Goal: Transaction & Acquisition: Obtain resource

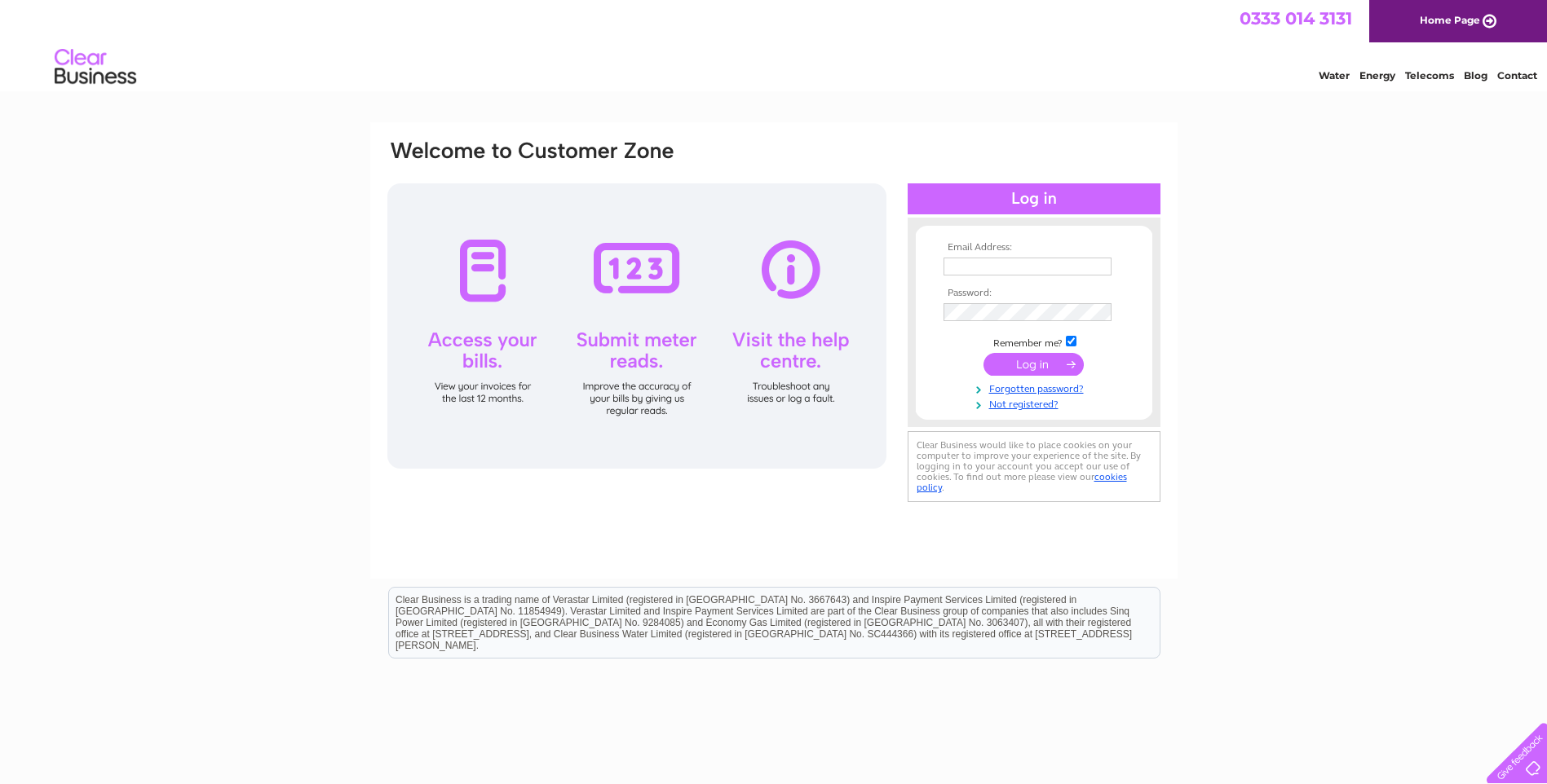
click at [1044, 266] on input "text" at bounding box center [1027, 266] width 168 height 18
type input "info@primusaccounting.co.uk"
click at [1464, 82] on div "Email Address: info@primusaccounting.co.uk Password:" at bounding box center [1476, 73] width 23 height 16
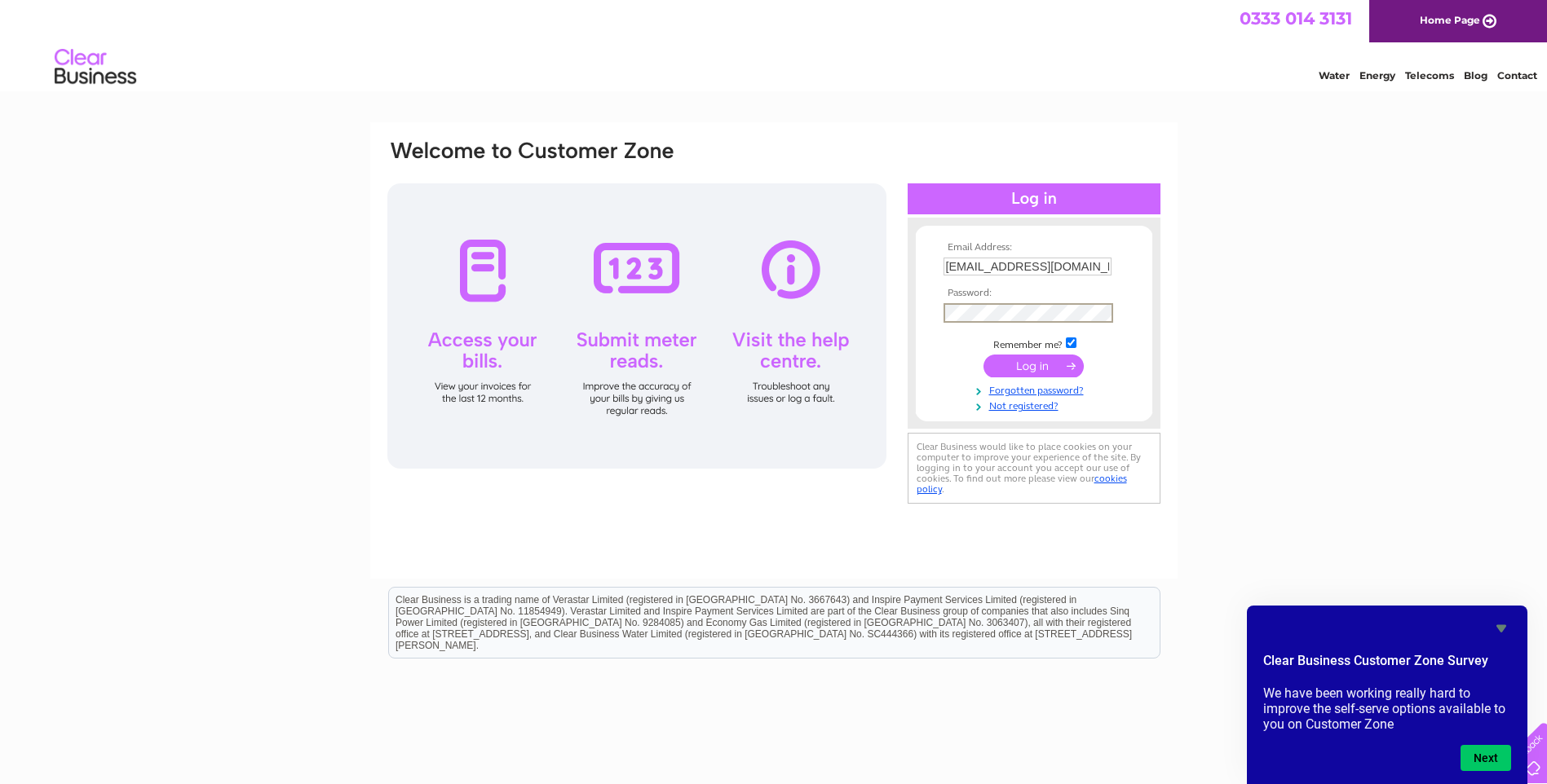
click at [1046, 372] on input "submit" at bounding box center [1033, 365] width 100 height 23
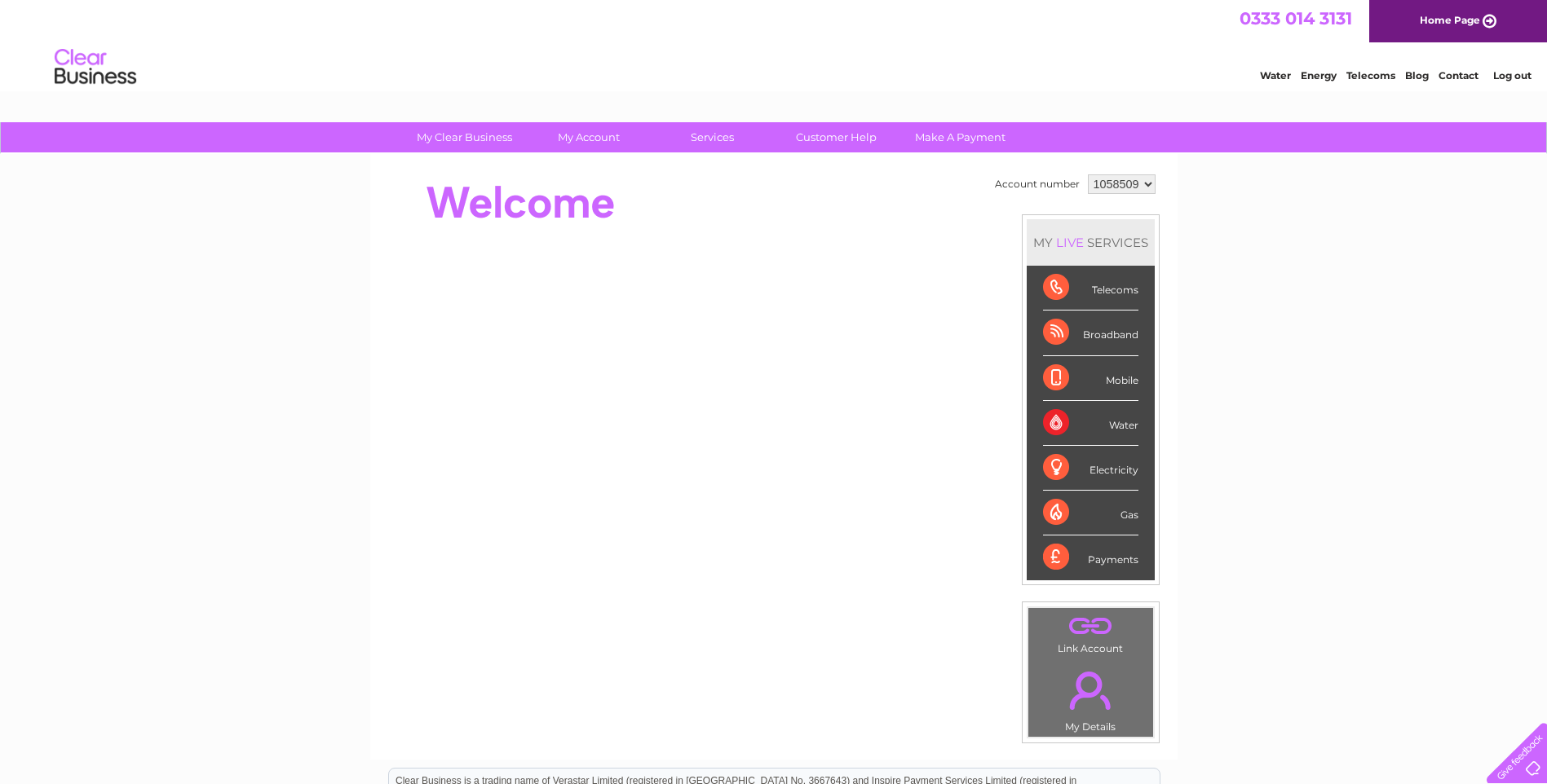
click at [1081, 419] on div "Water" at bounding box center [1090, 424] width 95 height 45
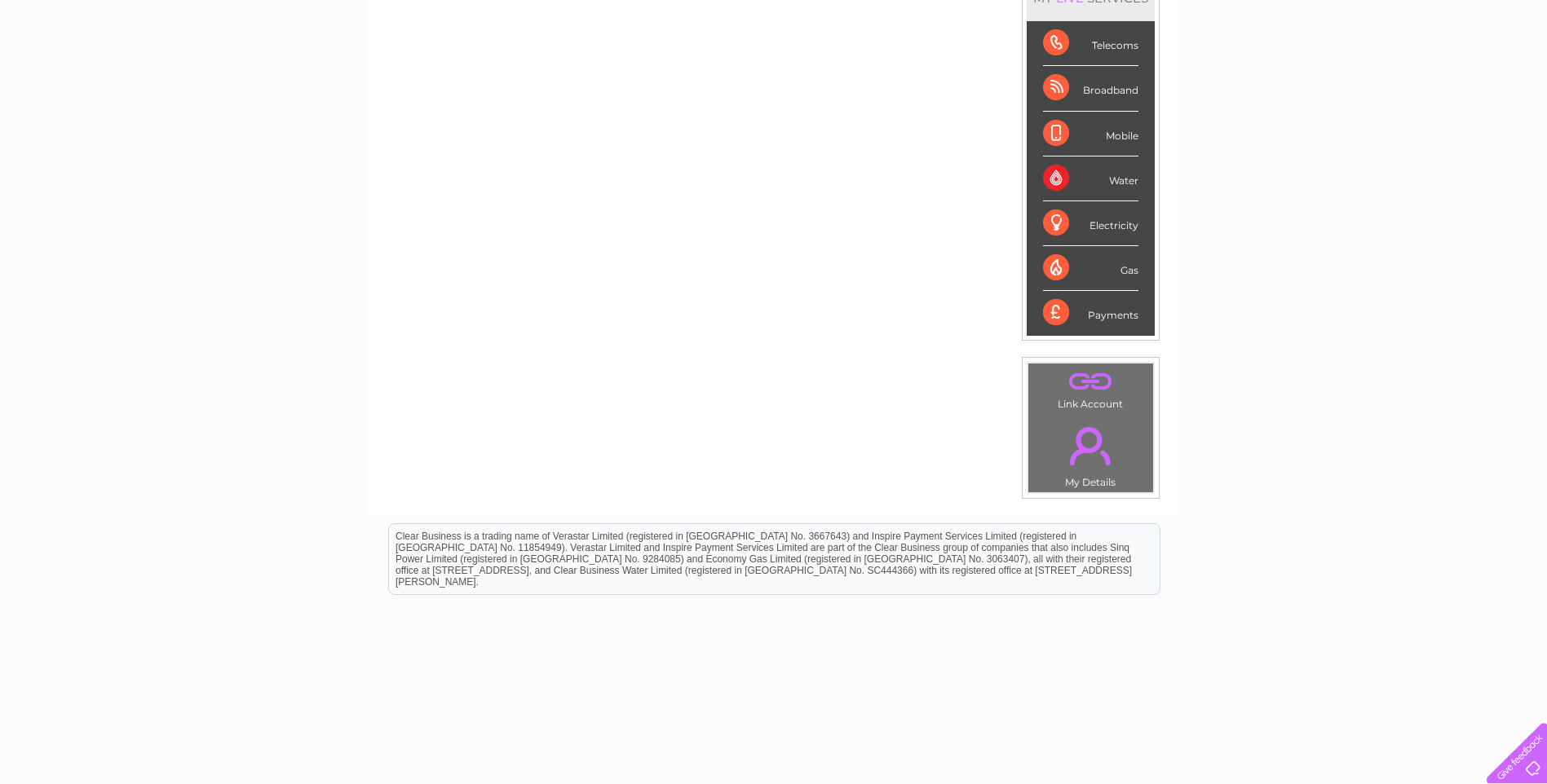
scroll to position [82, 0]
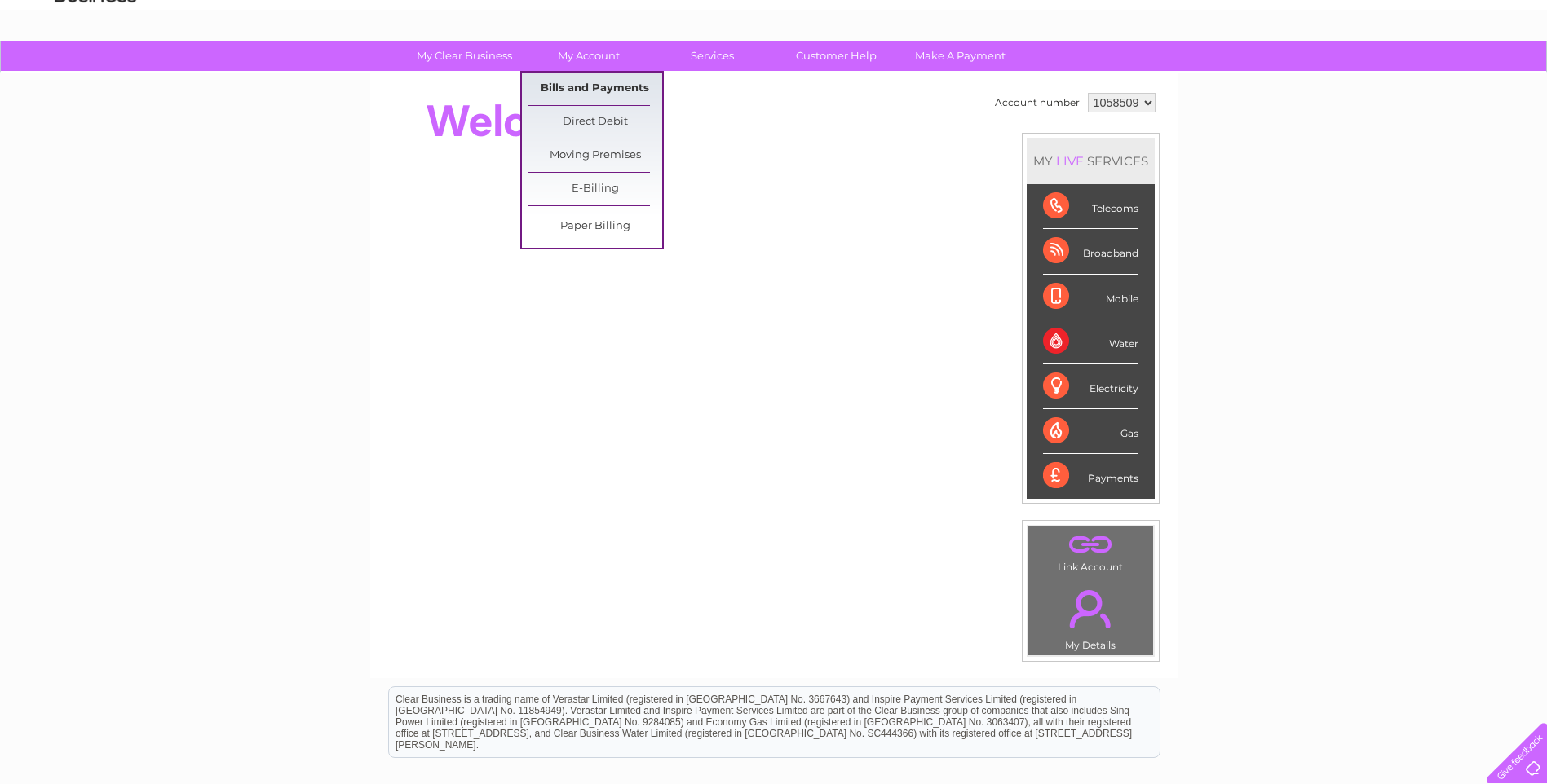
click at [589, 91] on link "Bills and Payments" at bounding box center [594, 89] width 134 height 32
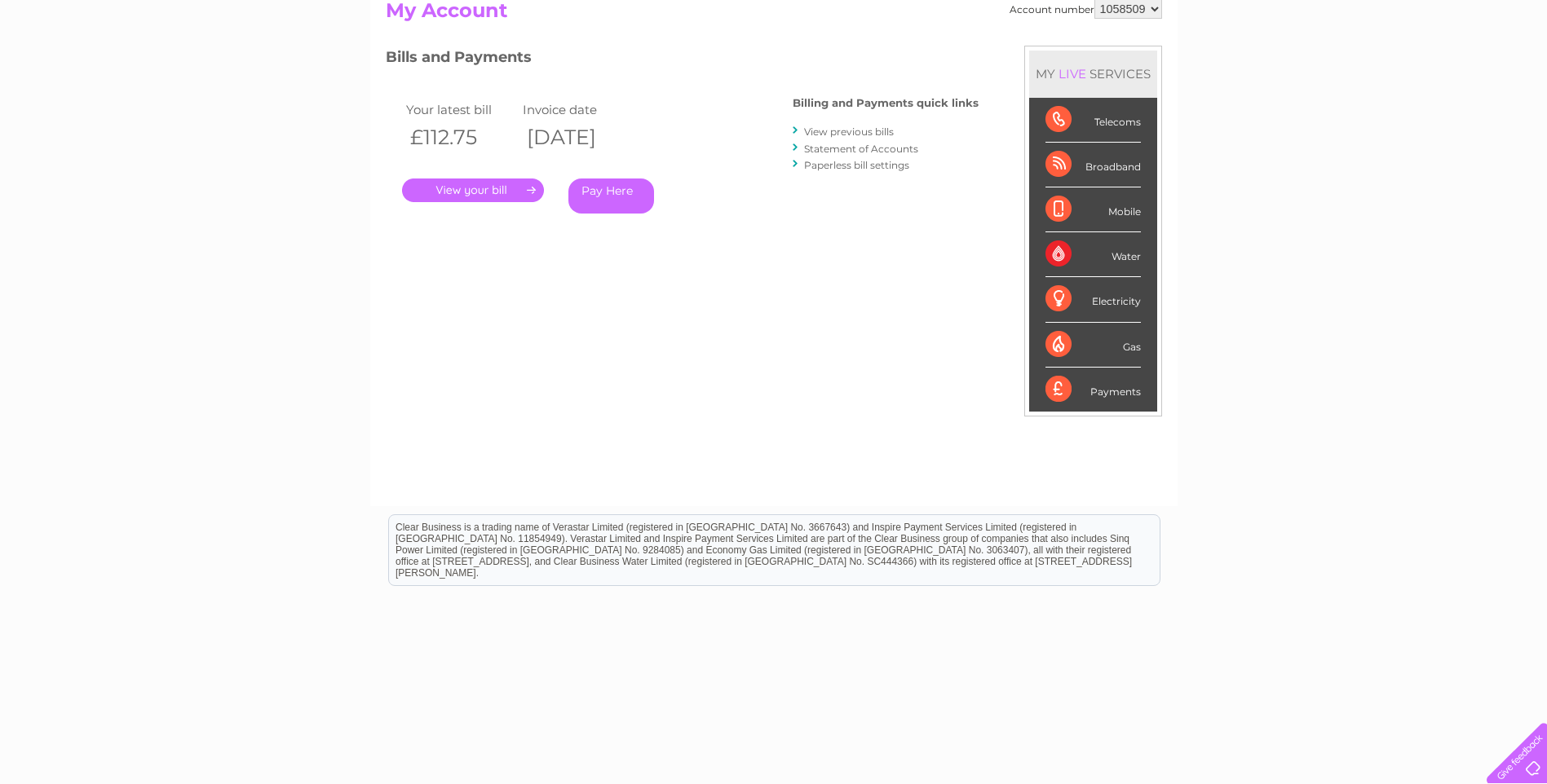
scroll to position [201, 0]
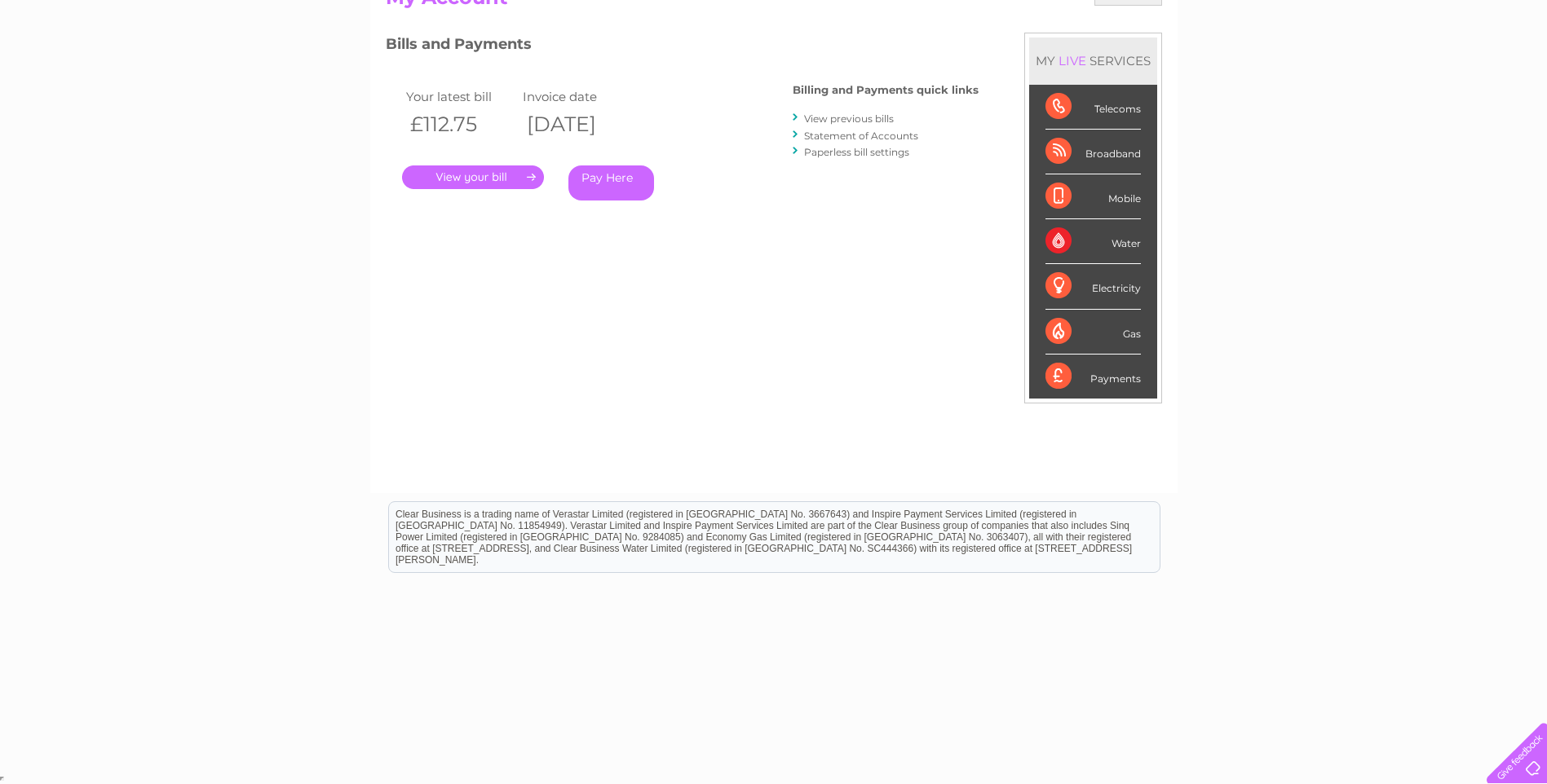
click at [1105, 257] on div "Water" at bounding box center [1093, 242] width 95 height 45
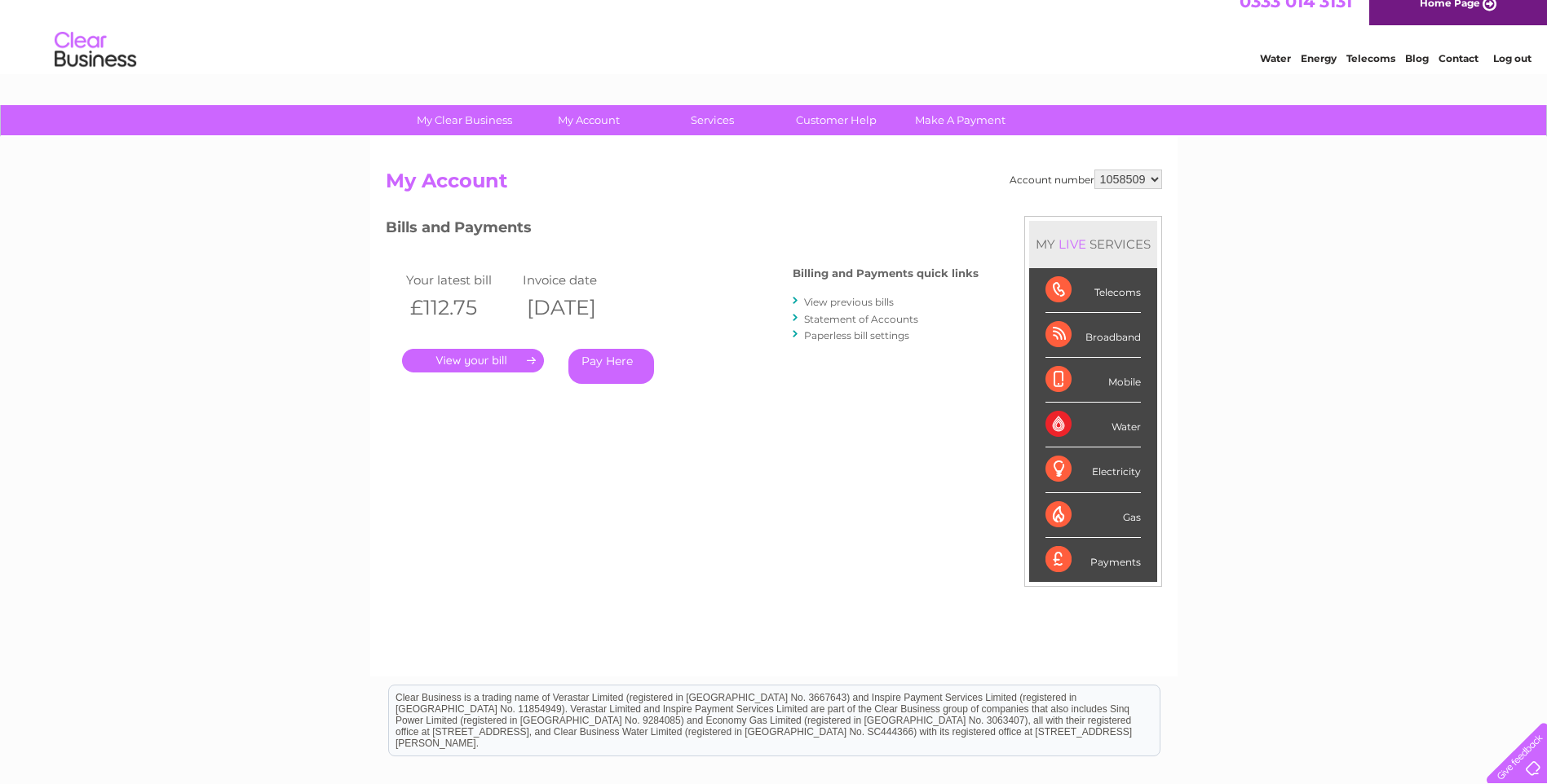
scroll to position [0, 0]
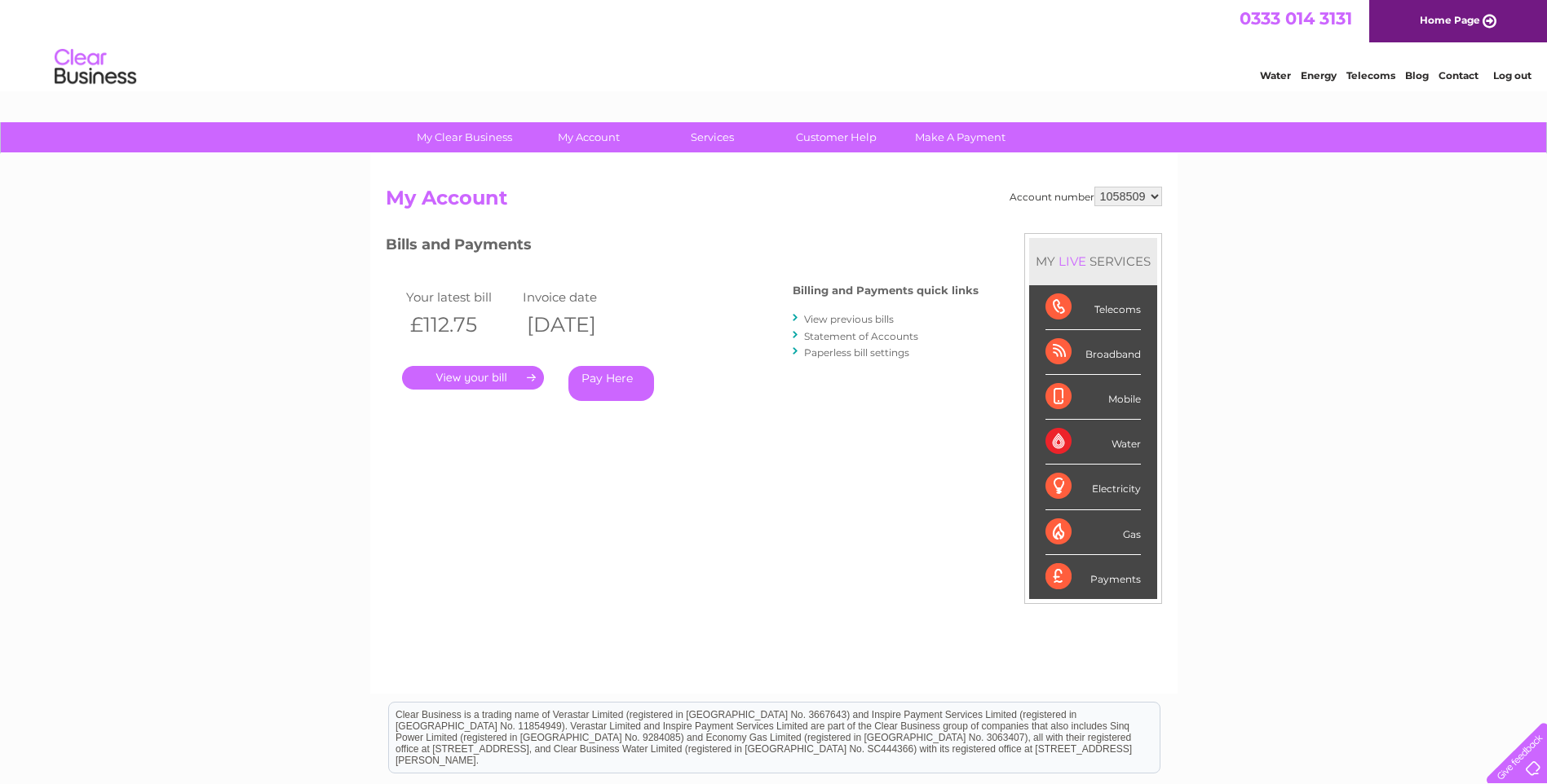
click at [1153, 197] on select "1058509 1101462" at bounding box center [1127, 196] width 68 height 20
select select "1101462"
click at [1094, 186] on select "1058509 1101462" at bounding box center [1127, 196] width 68 height 20
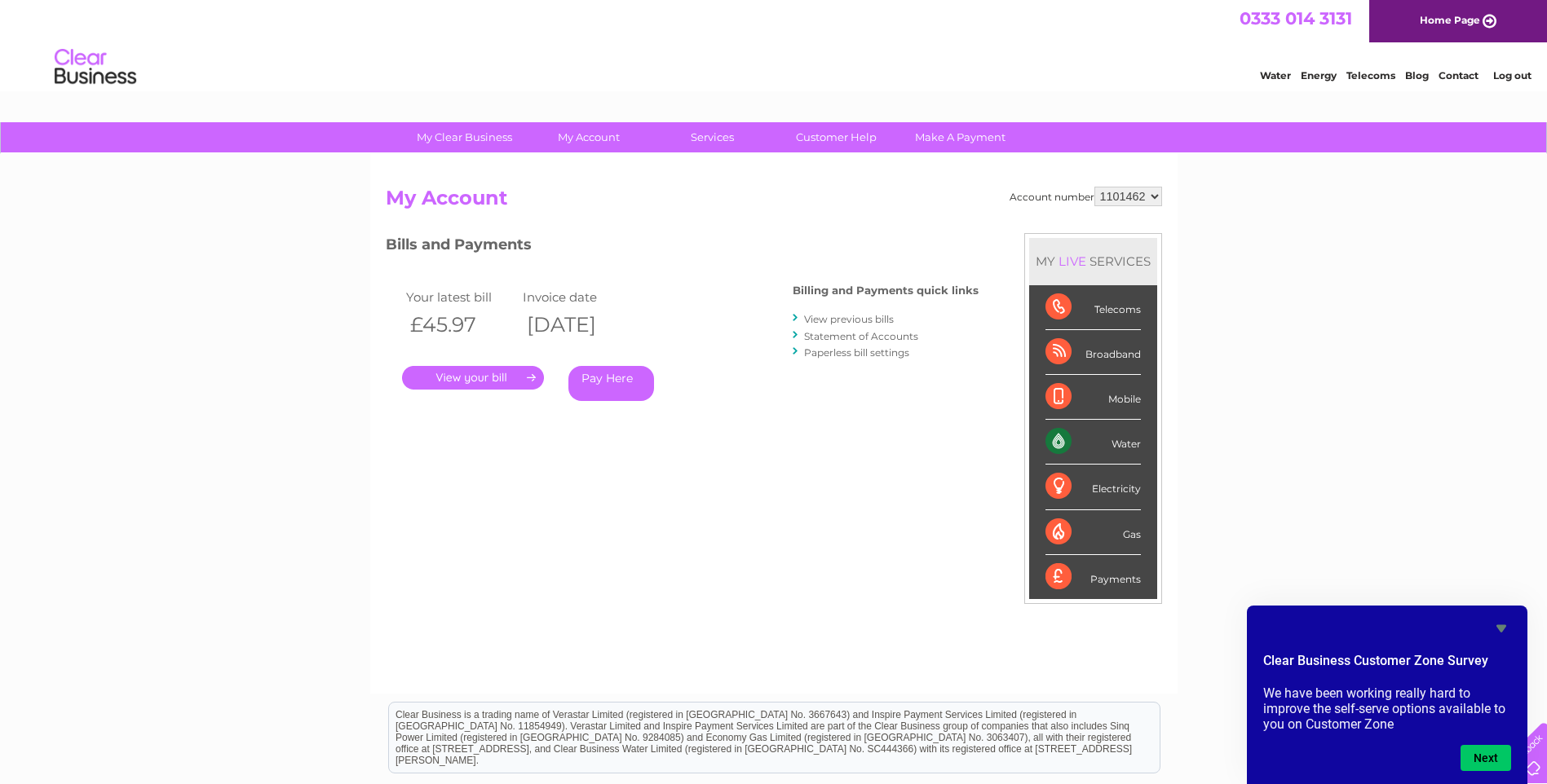
click at [842, 323] on link "View previous bills" at bounding box center [849, 320] width 90 height 13
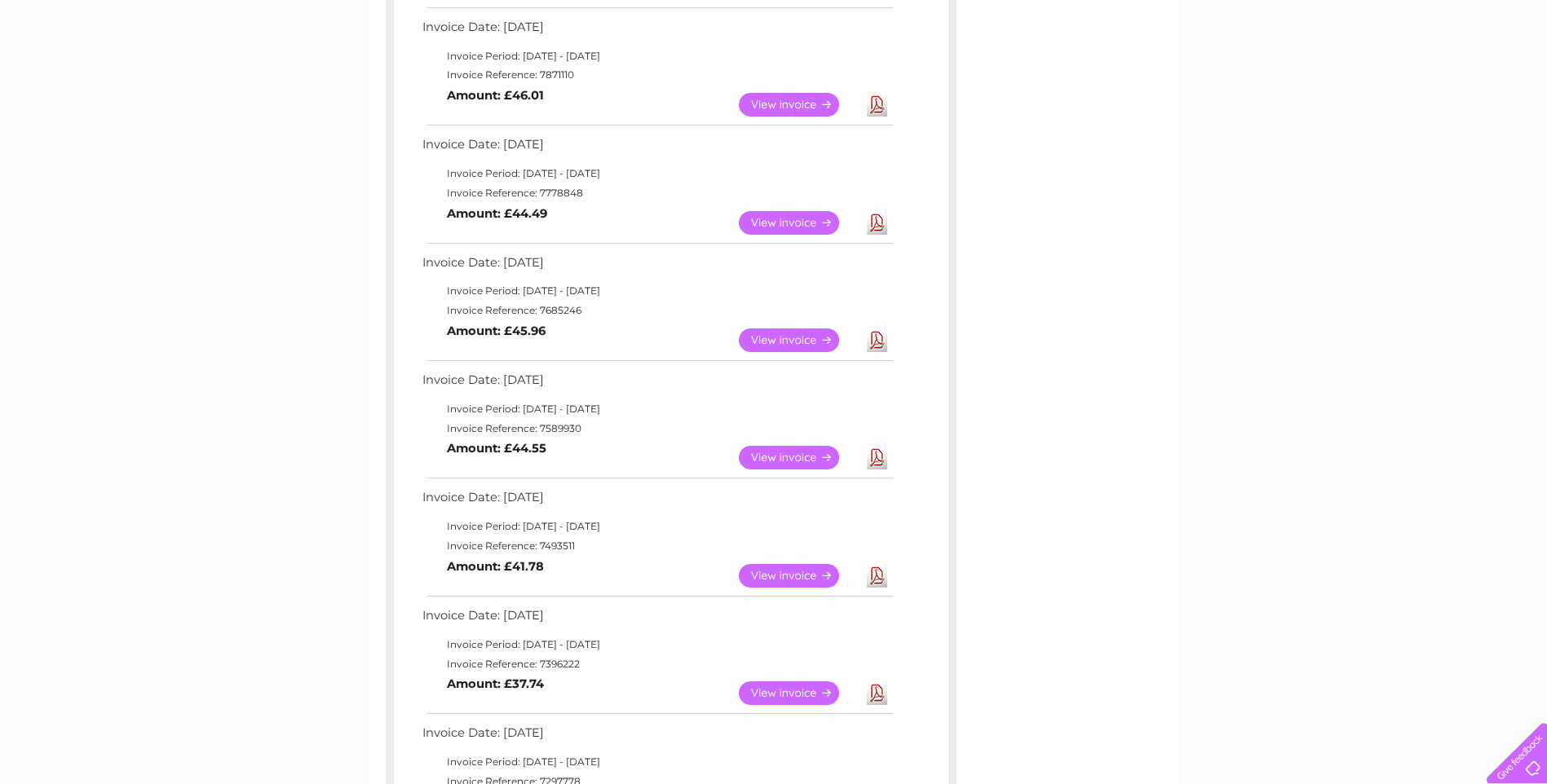
scroll to position [734, 0]
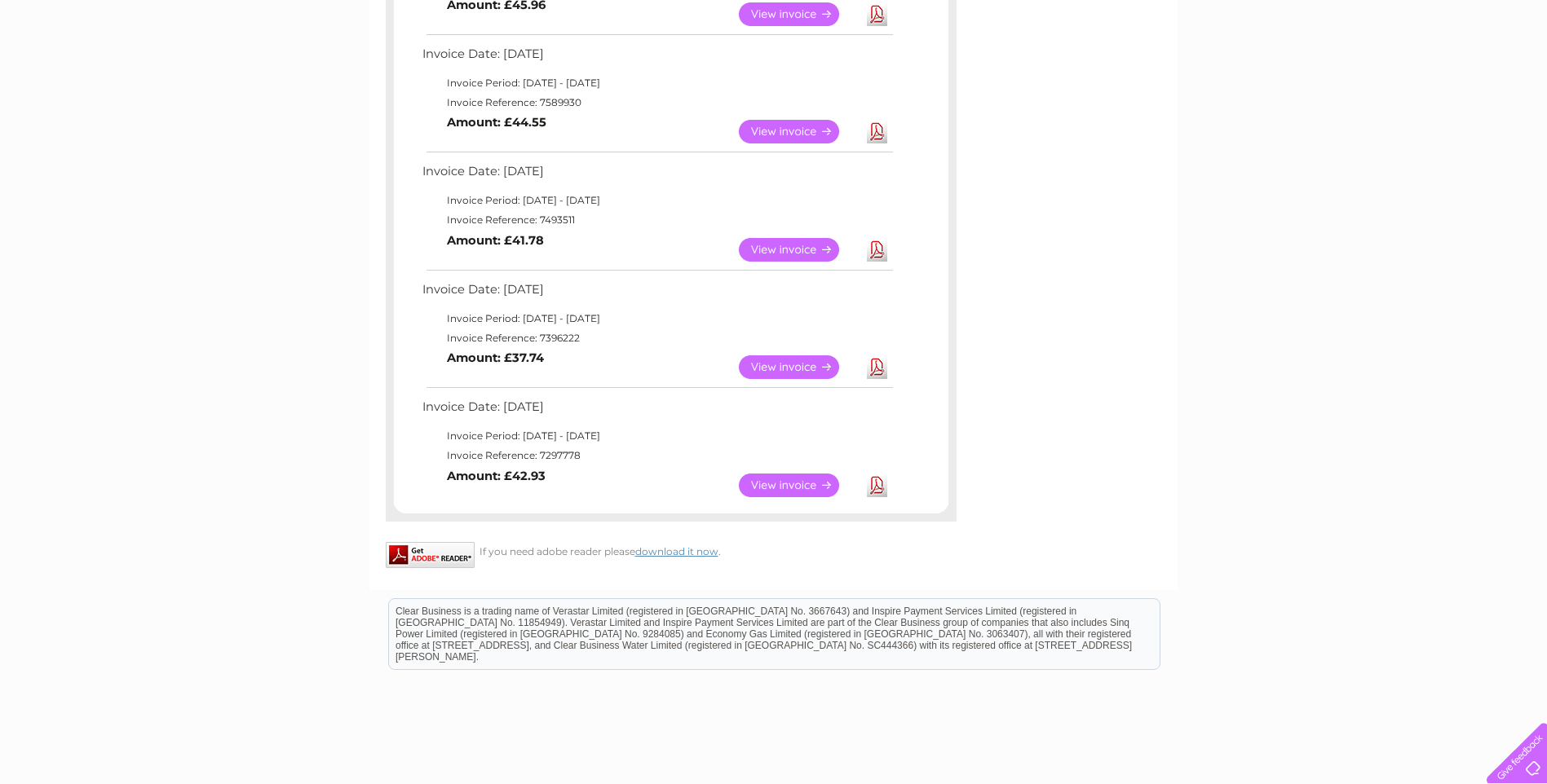
click at [788, 366] on link "View" at bounding box center [798, 367] width 120 height 23
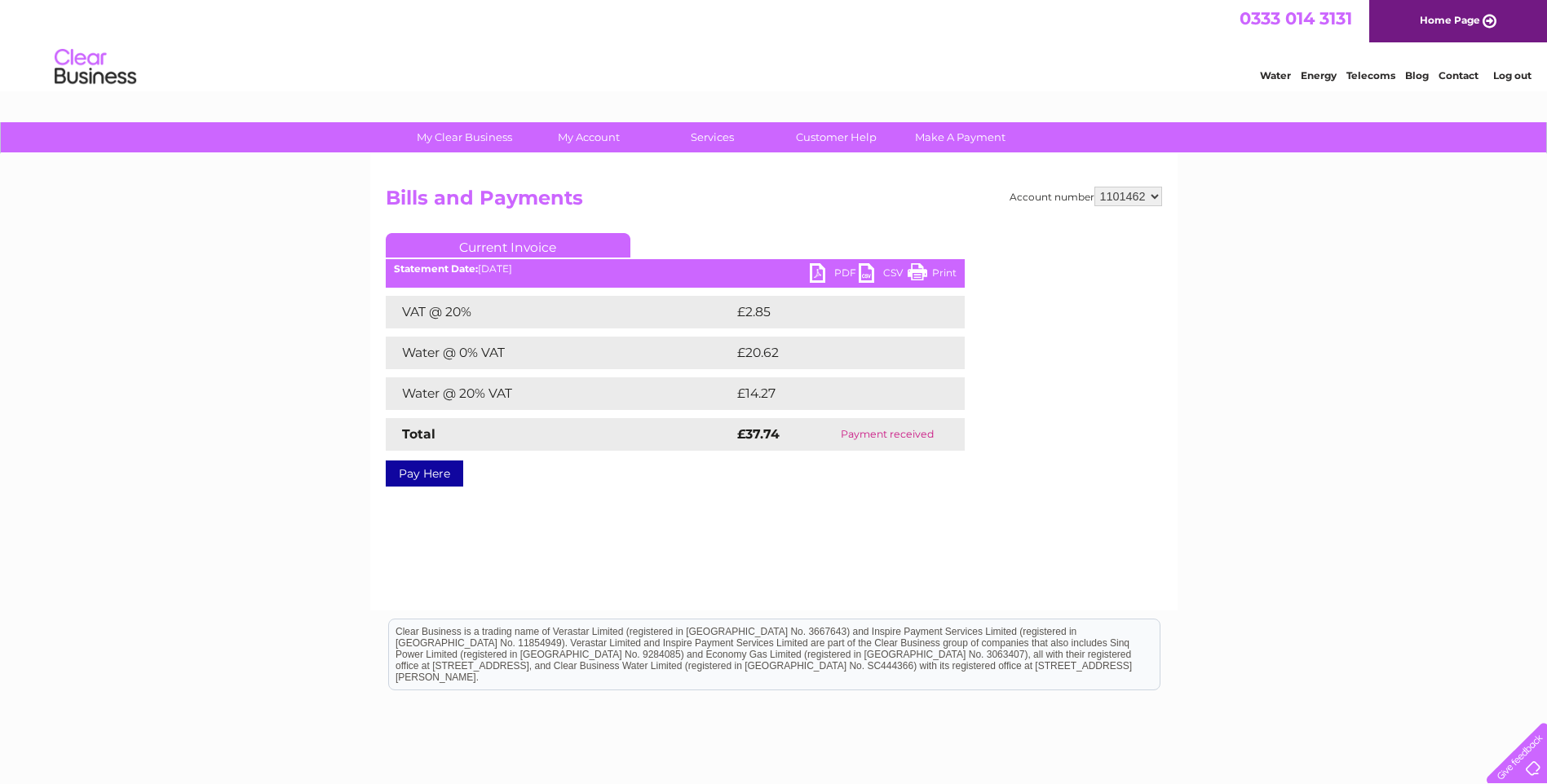
click at [842, 275] on link "PDF" at bounding box center [834, 275] width 49 height 23
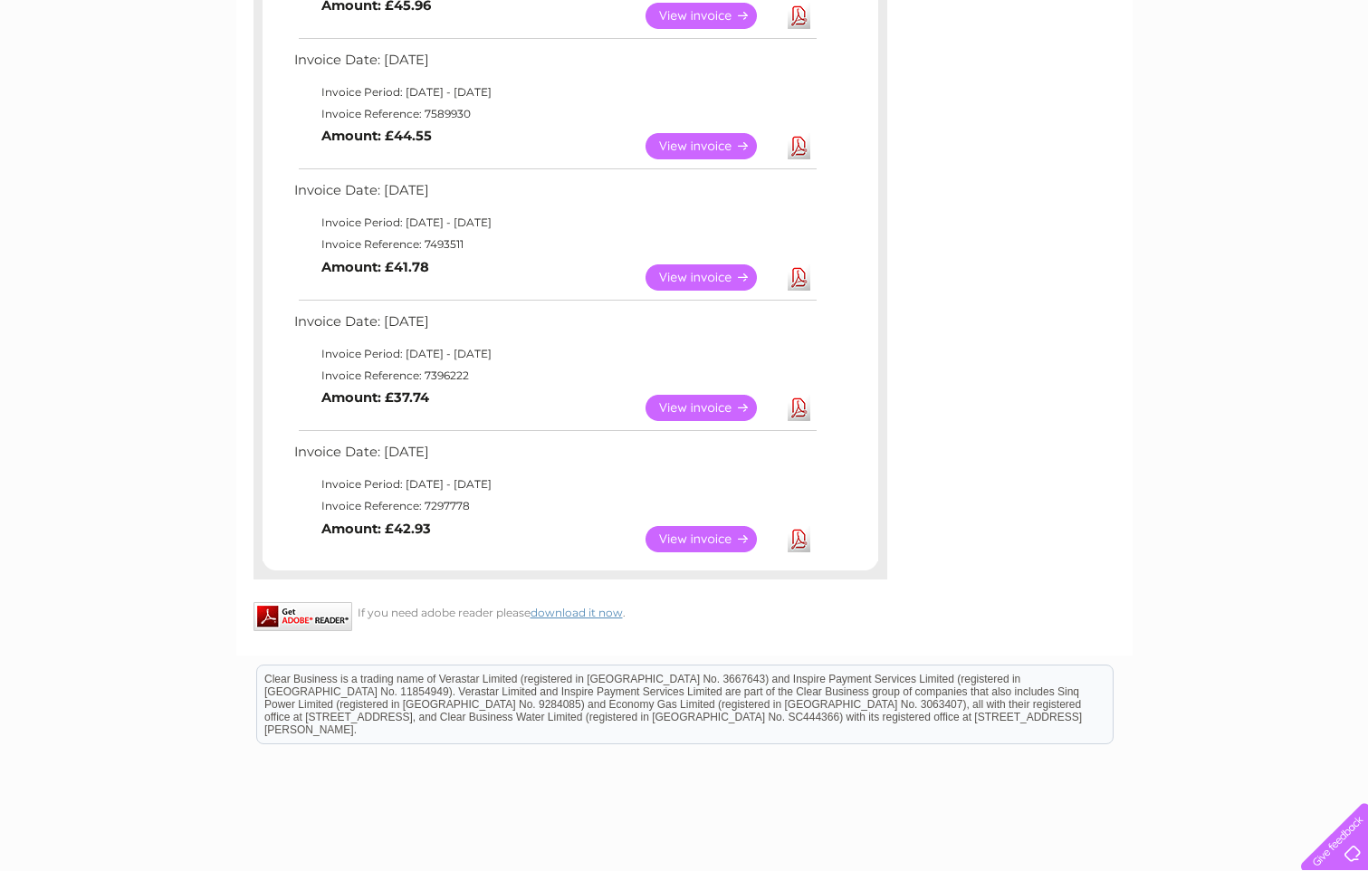
click at [694, 275] on link "View" at bounding box center [712, 277] width 133 height 26
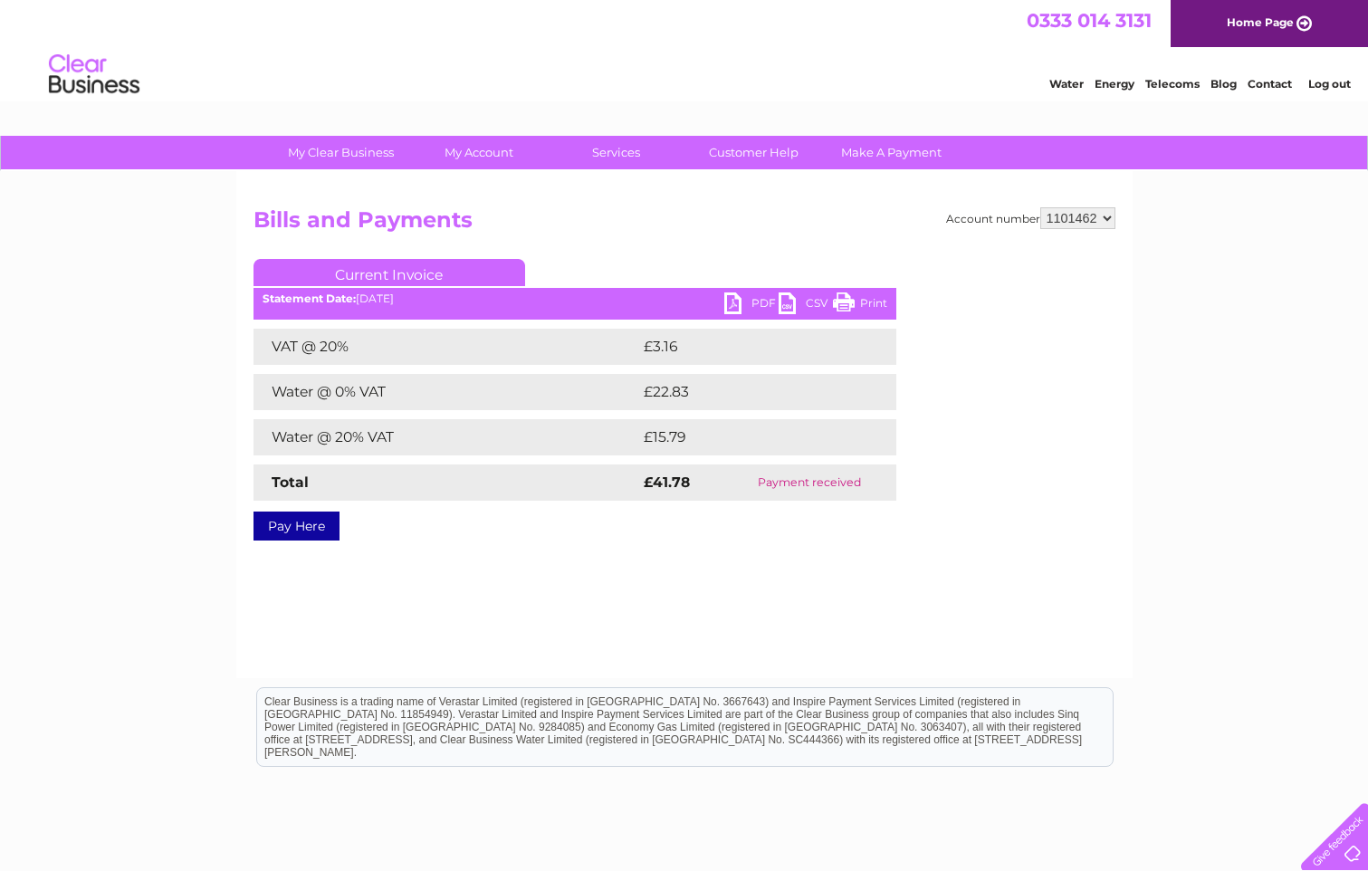
click at [770, 297] on link "PDF" at bounding box center [751, 305] width 54 height 26
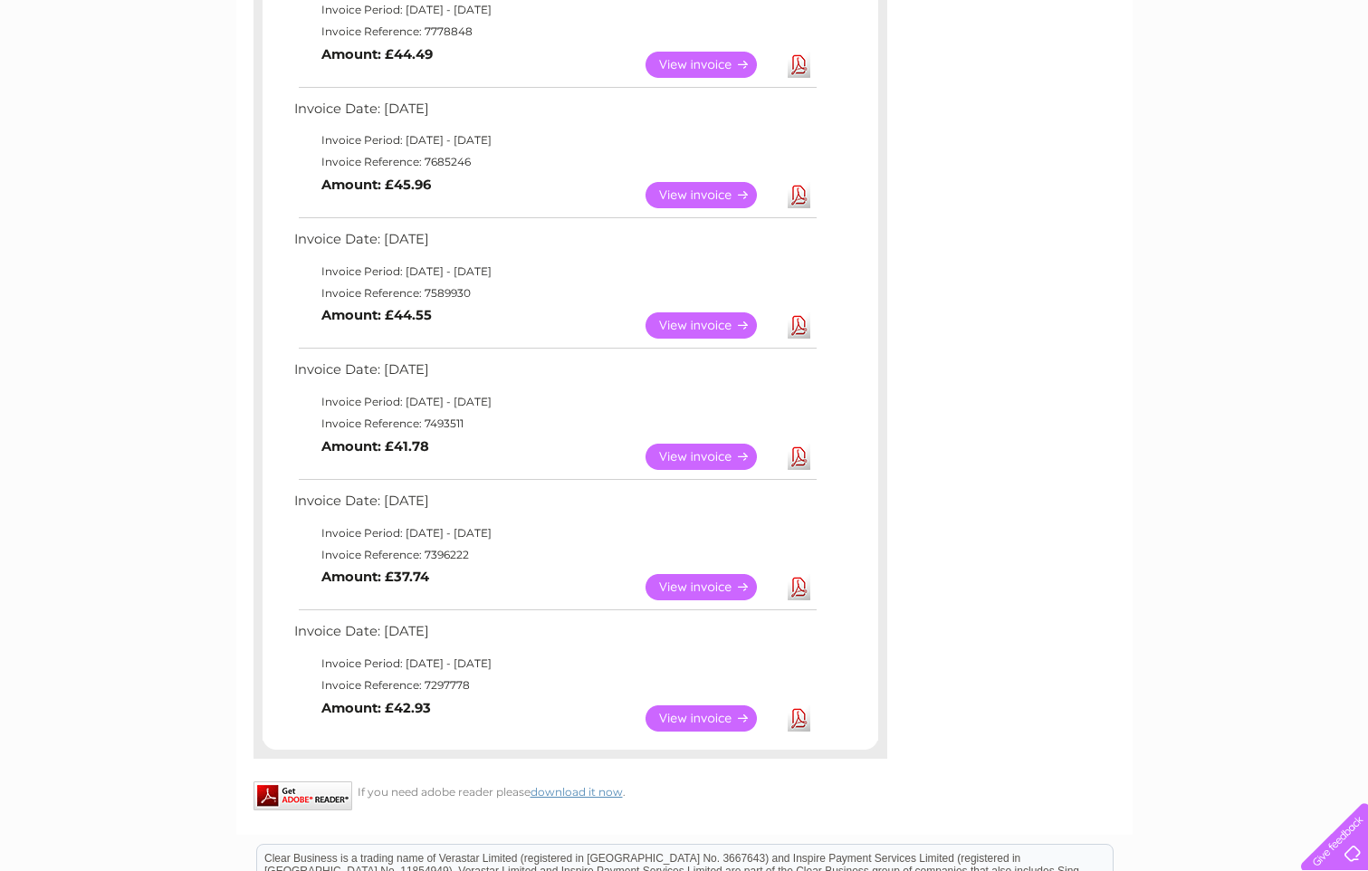
scroll to position [634, 0]
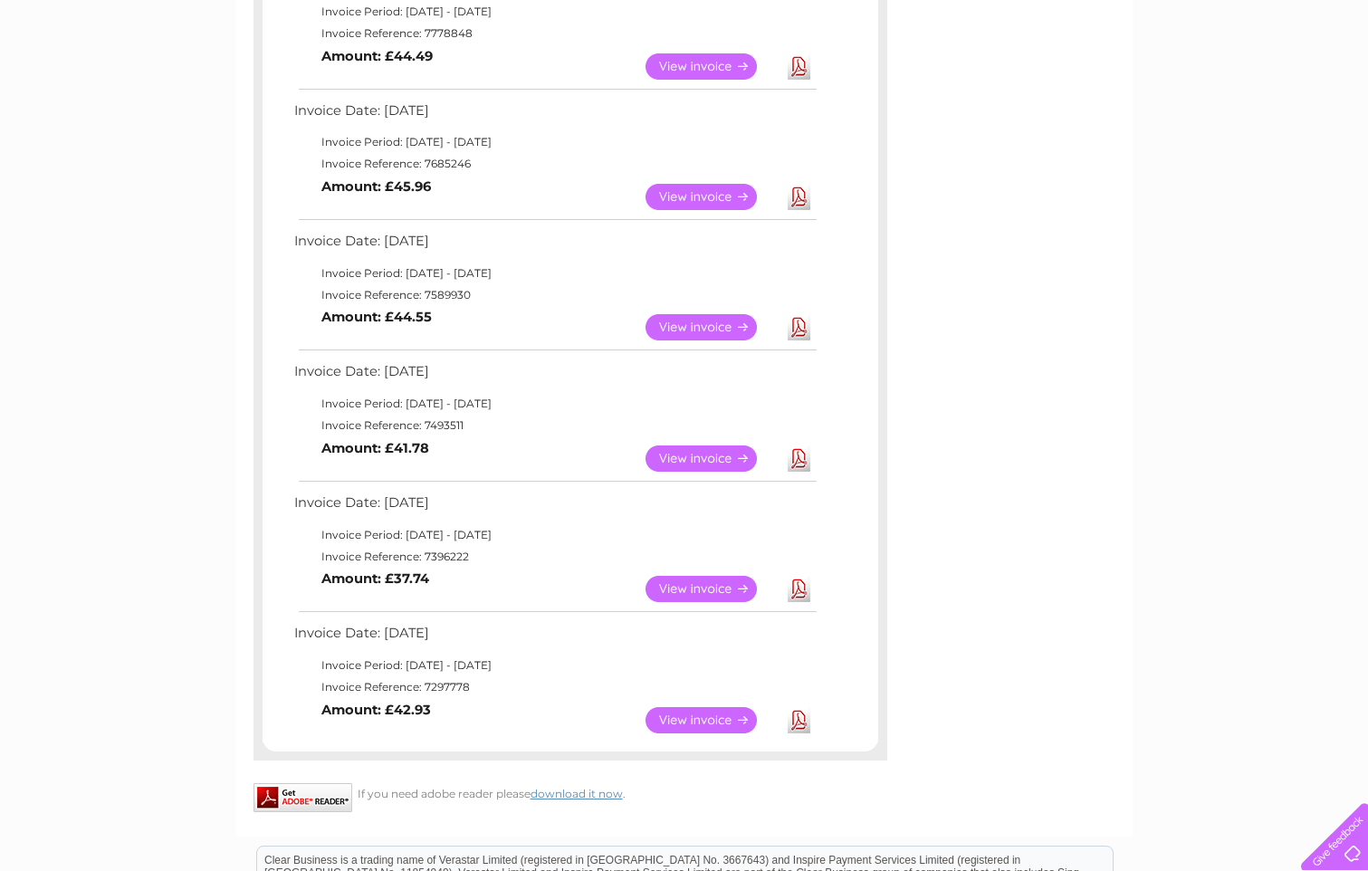
click at [678, 326] on link "View" at bounding box center [712, 327] width 133 height 26
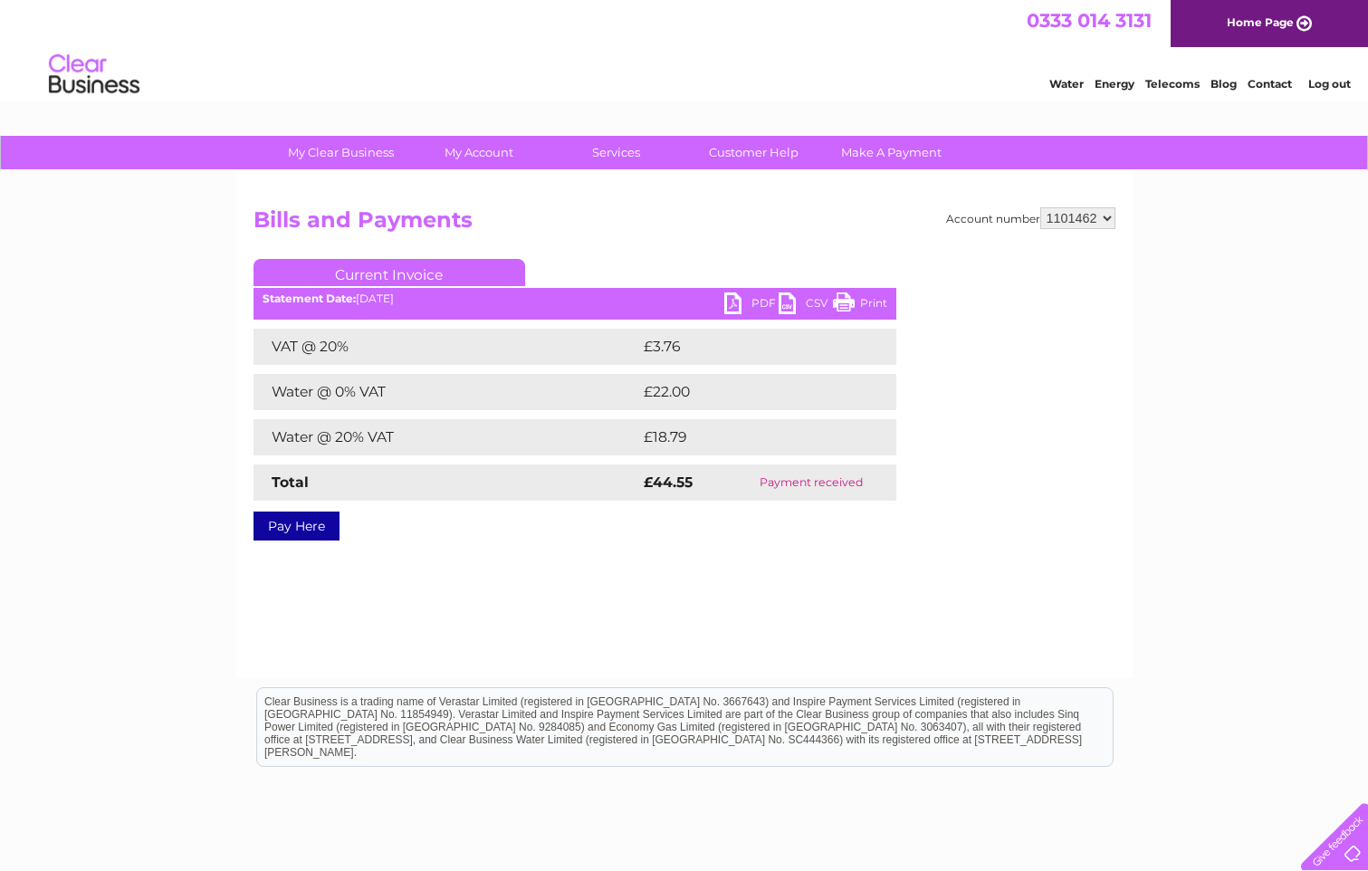
click at [762, 307] on link "PDF" at bounding box center [751, 305] width 54 height 26
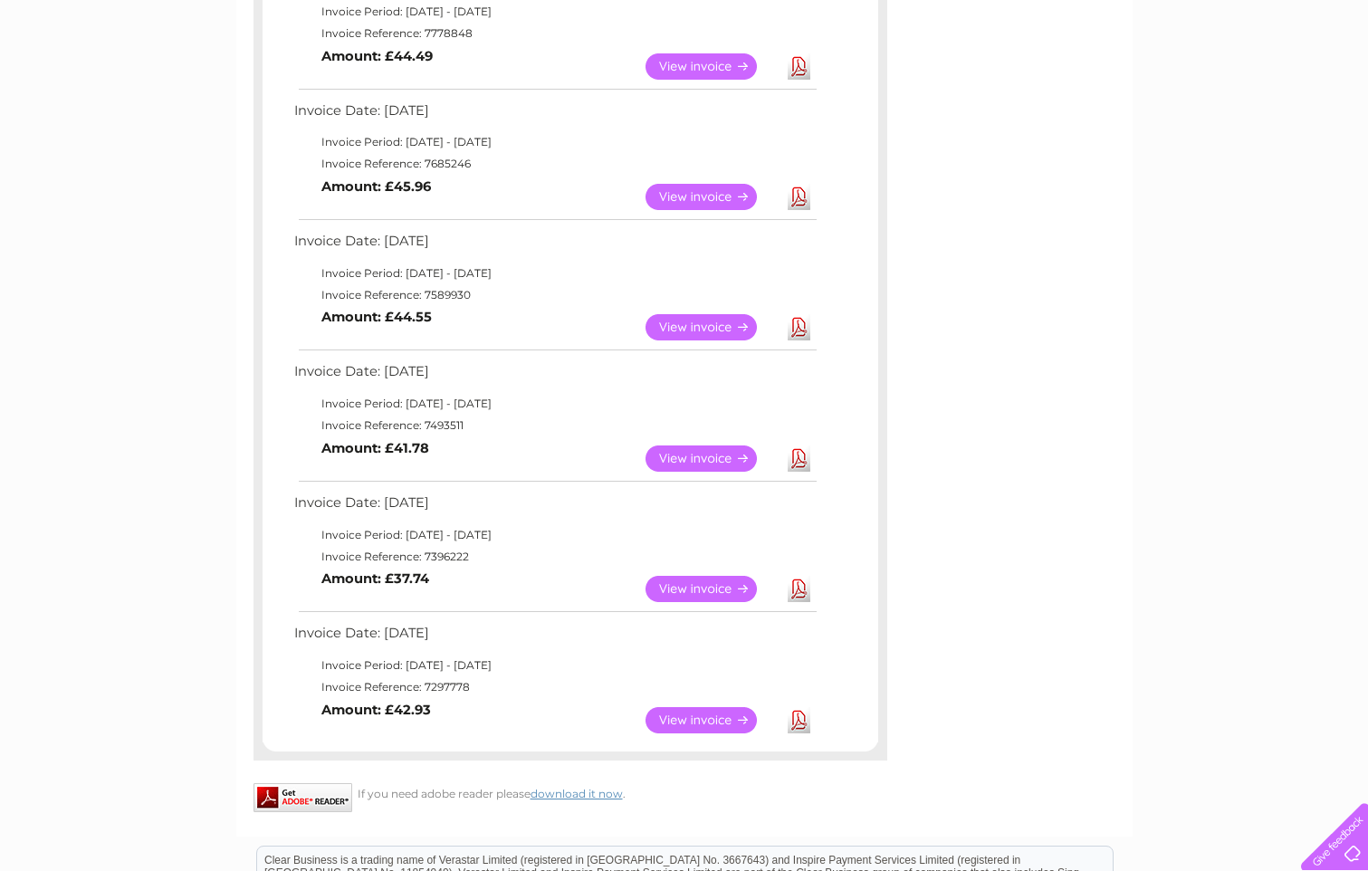
click at [685, 196] on link "View" at bounding box center [712, 197] width 133 height 26
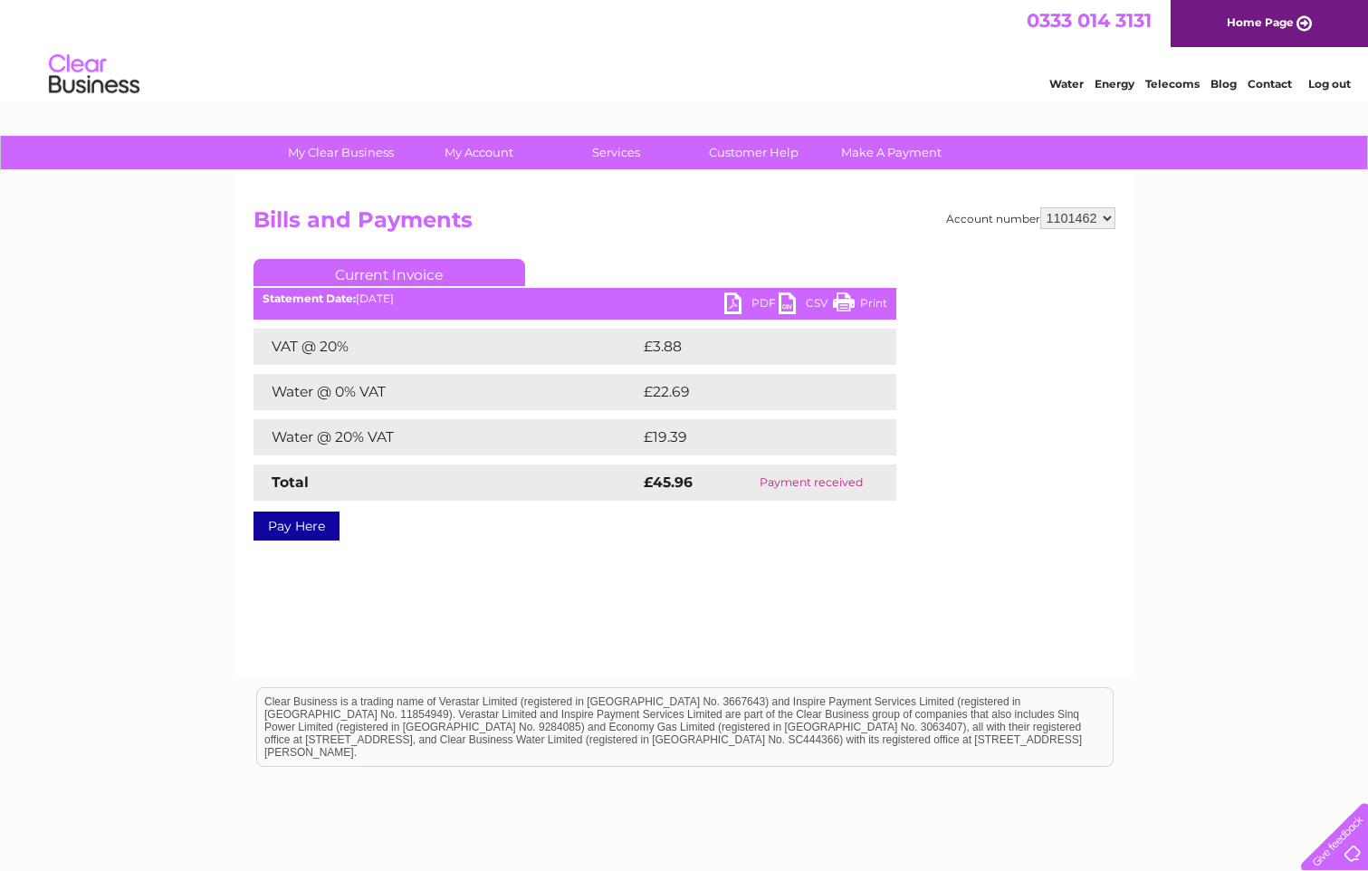
click at [765, 299] on link "PDF" at bounding box center [751, 305] width 54 height 26
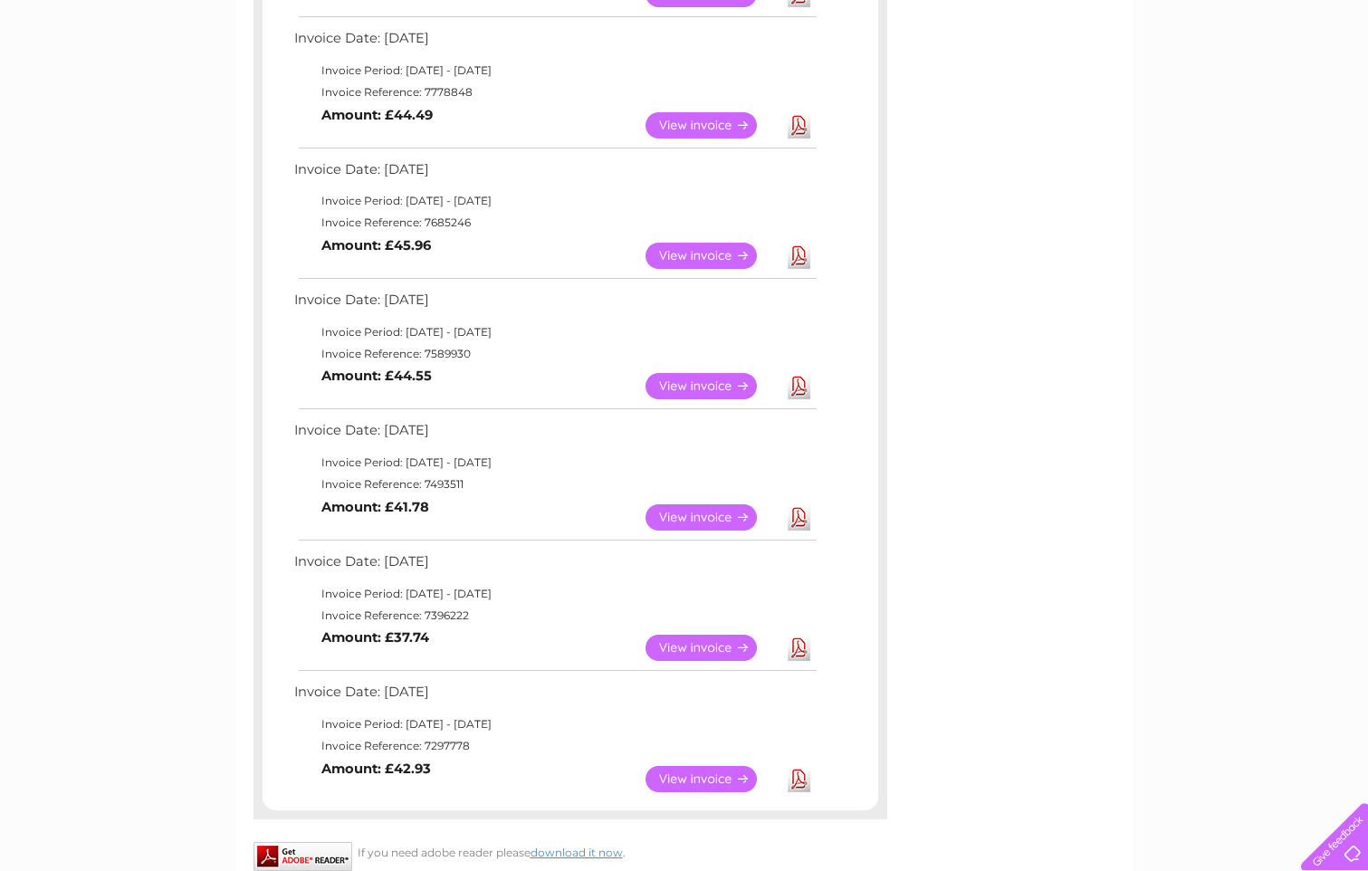
scroll to position [543, 0]
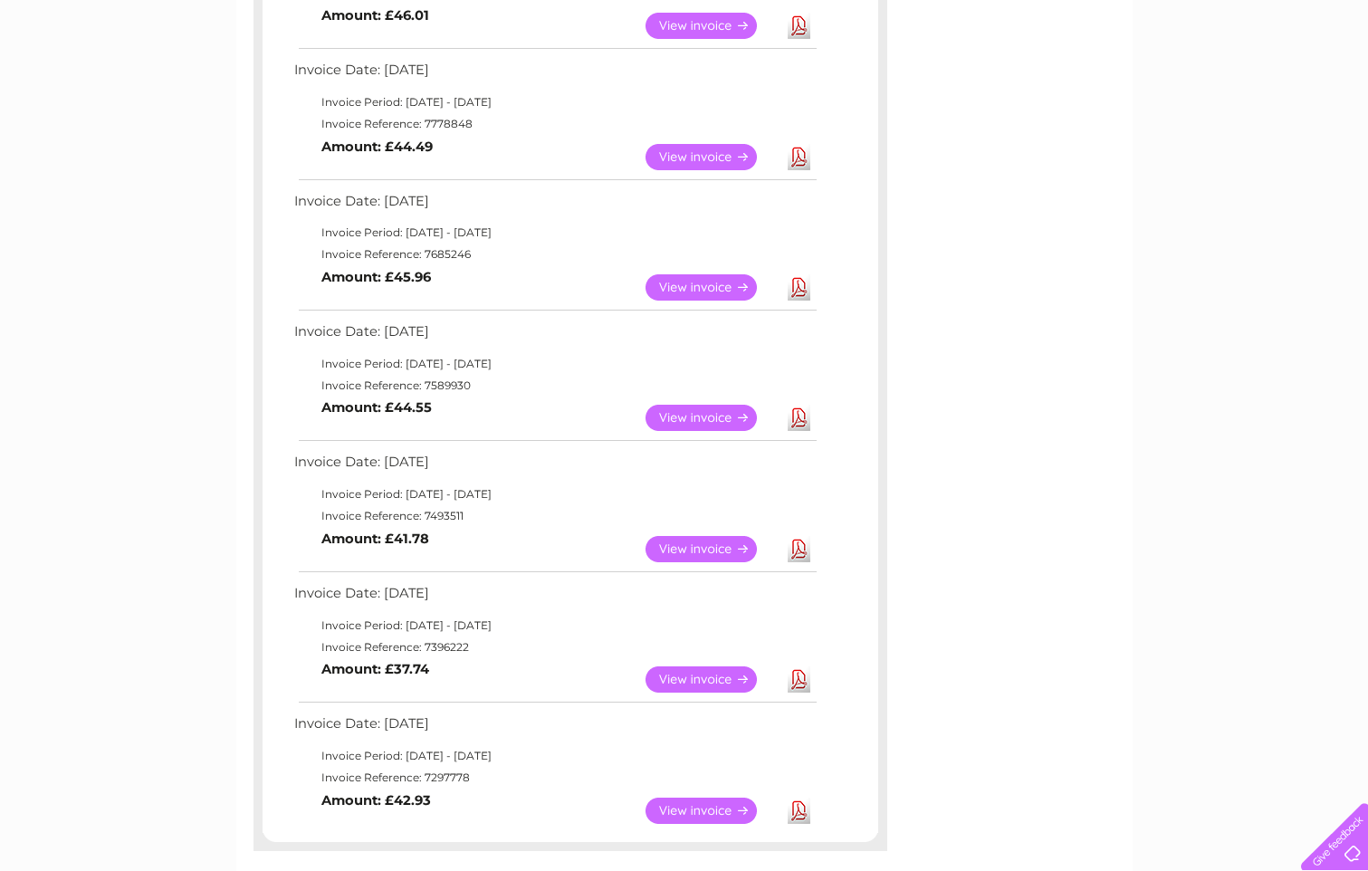
click at [710, 158] on link "View" at bounding box center [712, 157] width 133 height 26
click at [669, 157] on link "View" at bounding box center [712, 157] width 133 height 26
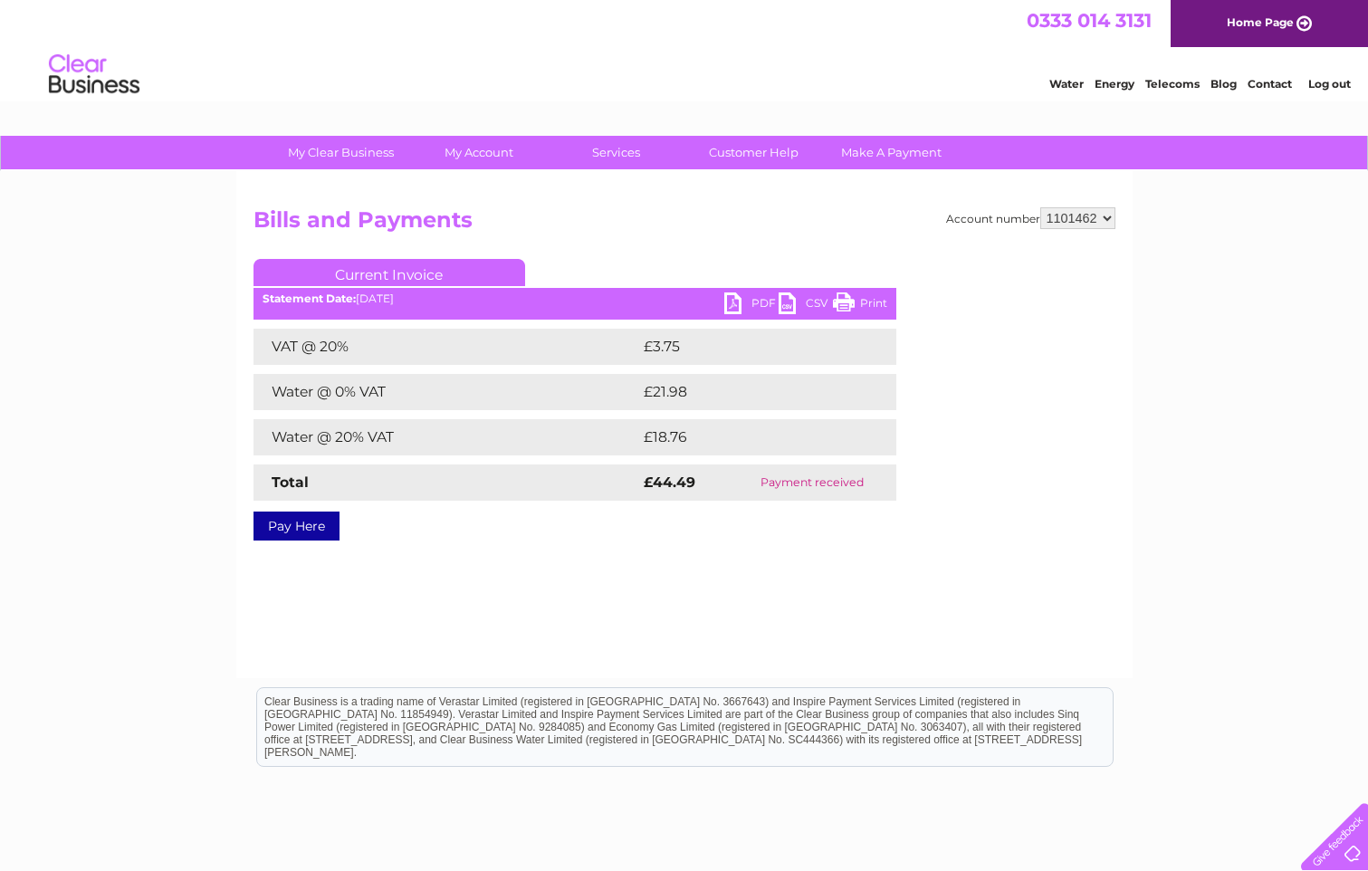
click at [758, 305] on link "PDF" at bounding box center [751, 305] width 54 height 26
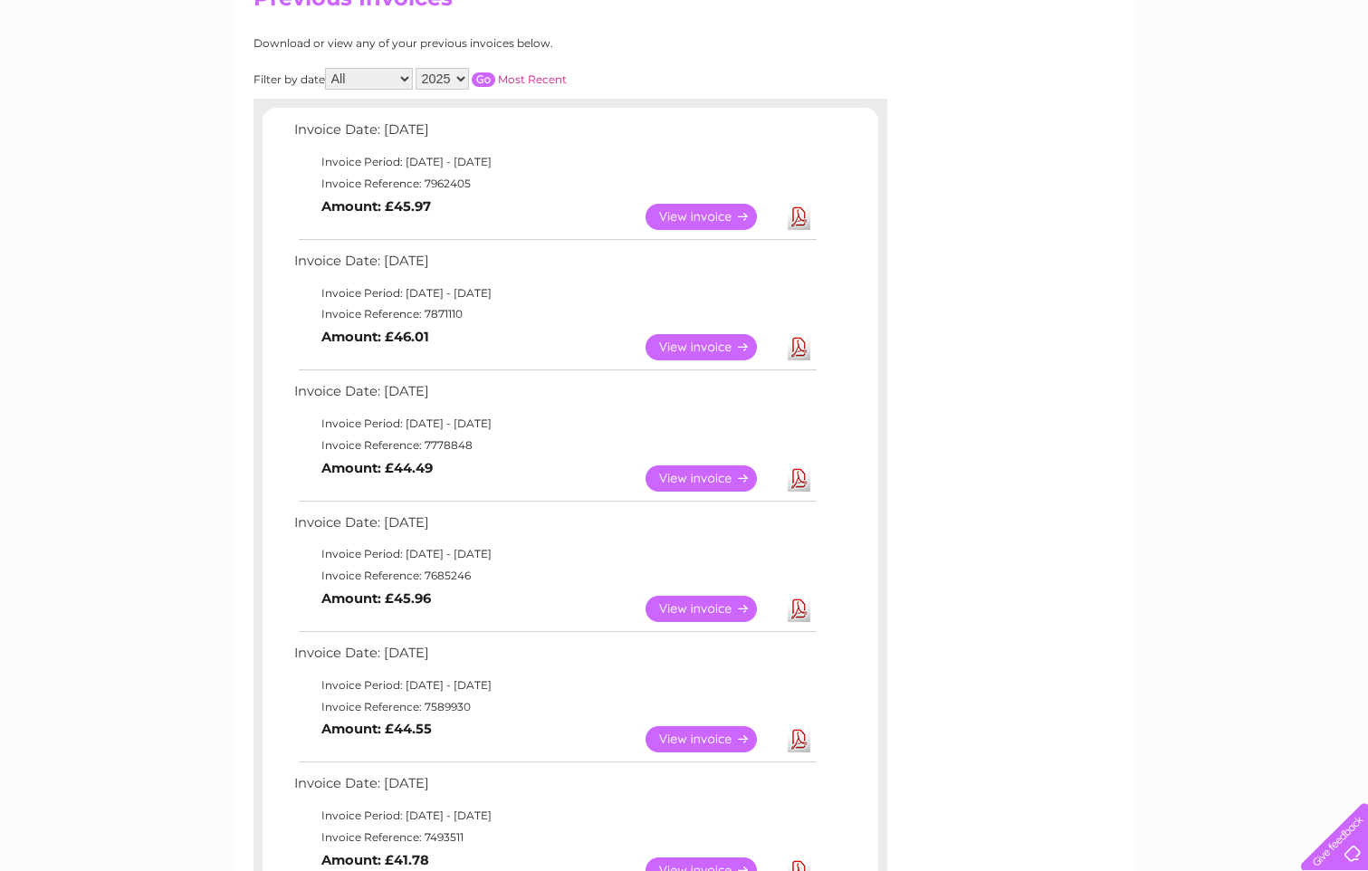
scroll to position [181, 0]
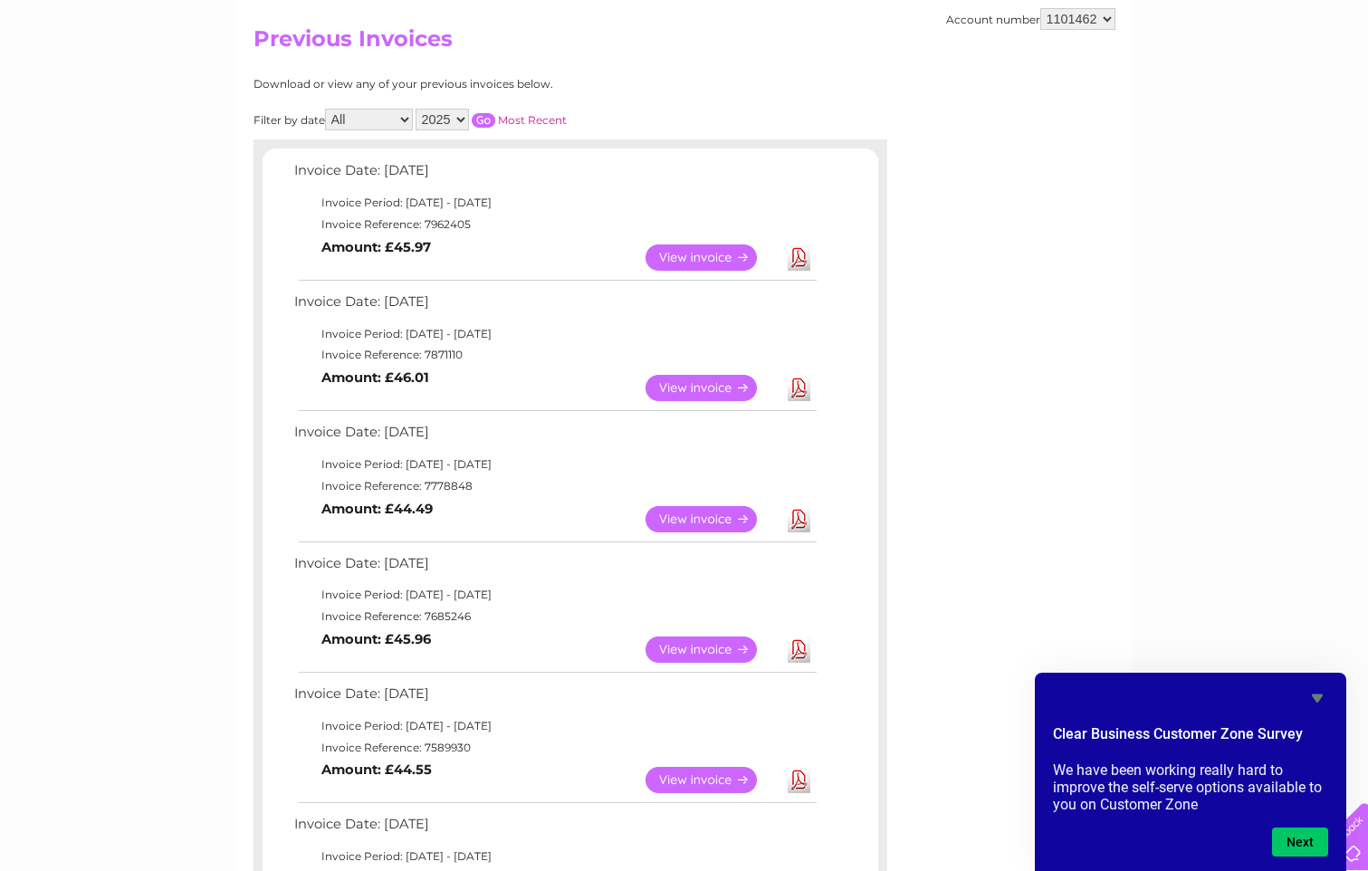
click at [705, 391] on link "View" at bounding box center [712, 388] width 133 height 26
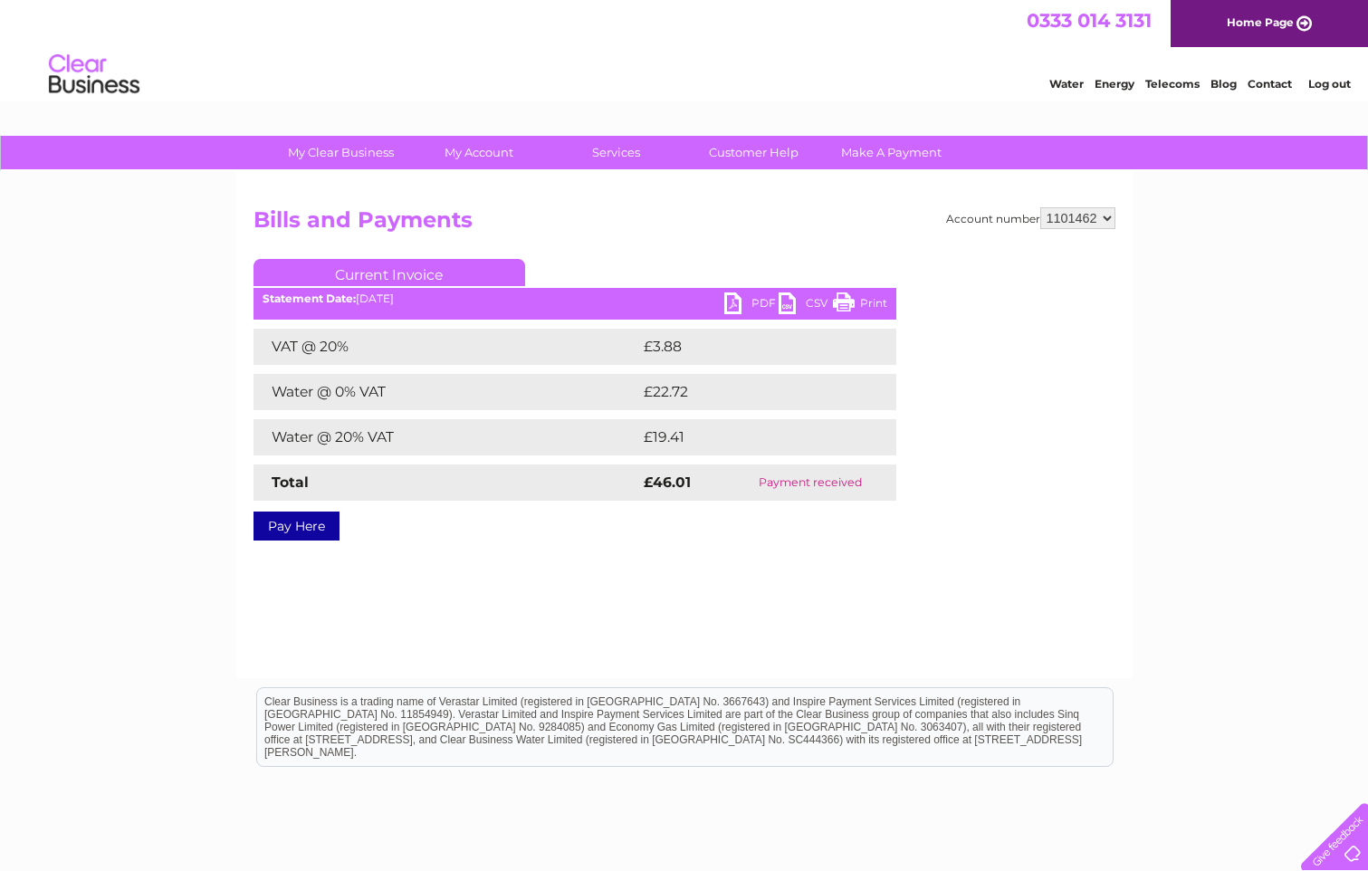
click at [752, 313] on link "PDF" at bounding box center [751, 305] width 54 height 26
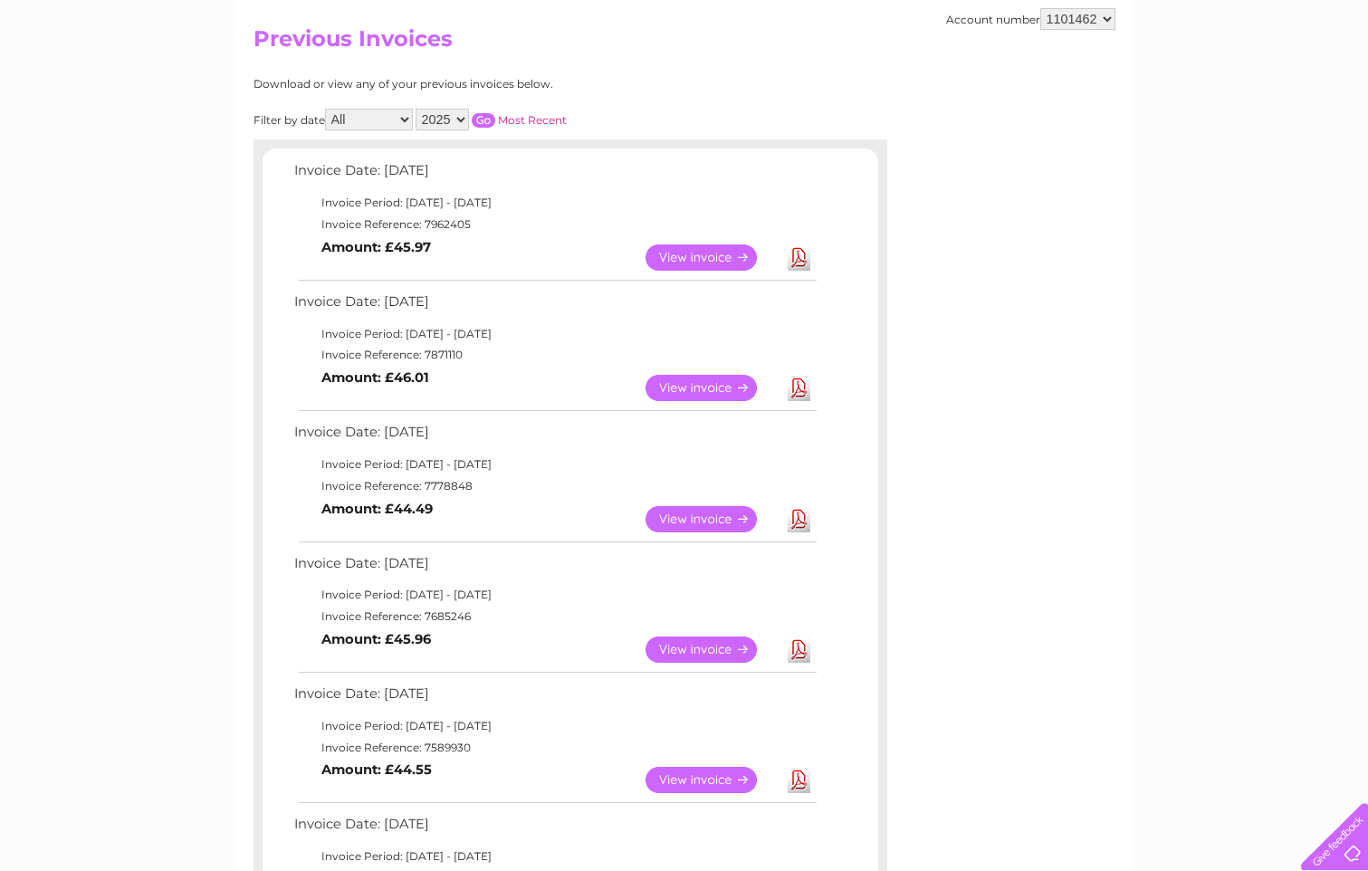
click at [730, 258] on link "View" at bounding box center [712, 258] width 133 height 26
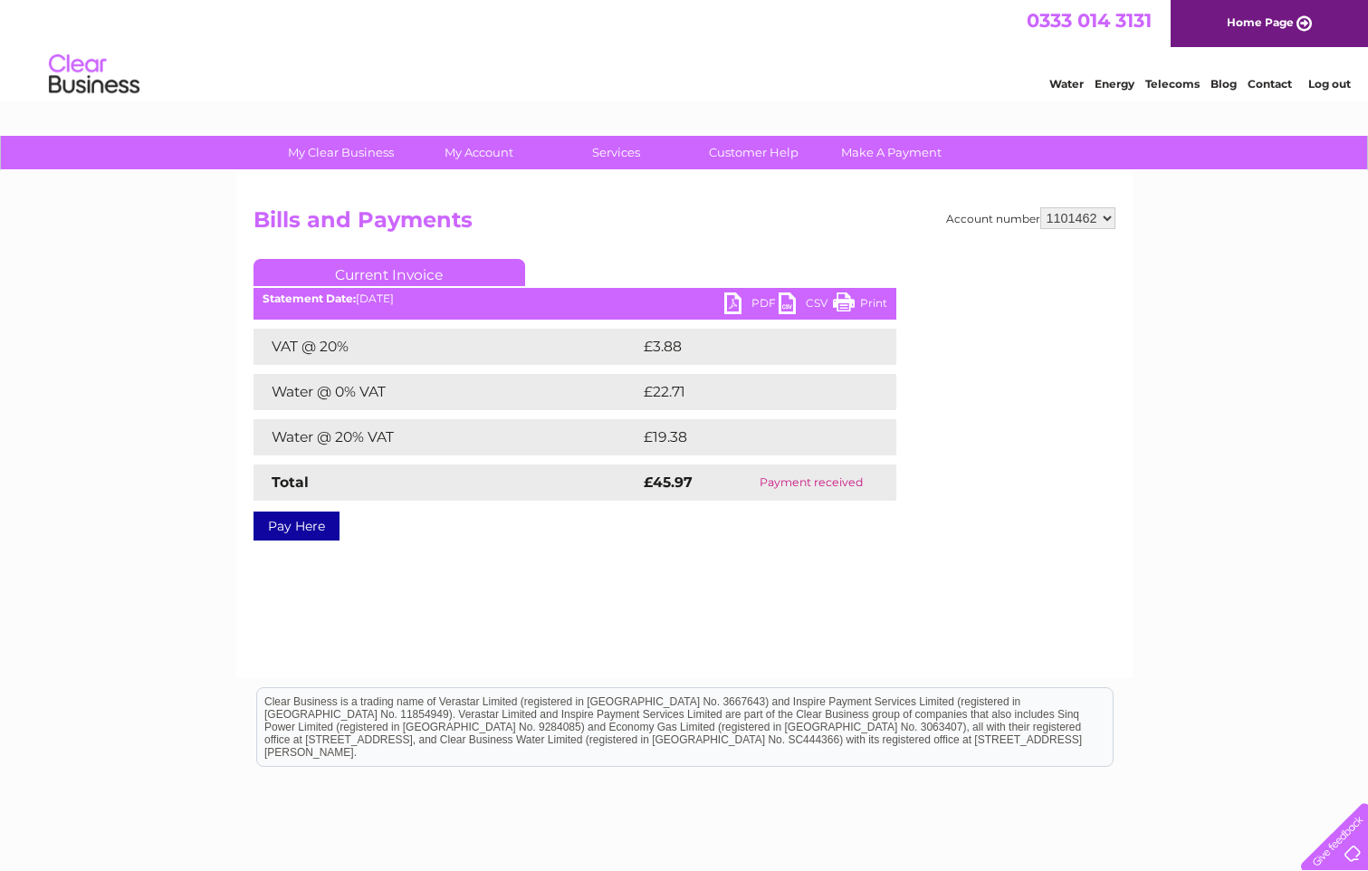
click at [753, 303] on link "PDF" at bounding box center [751, 305] width 54 height 26
